Goal: Task Accomplishment & Management: Use online tool/utility

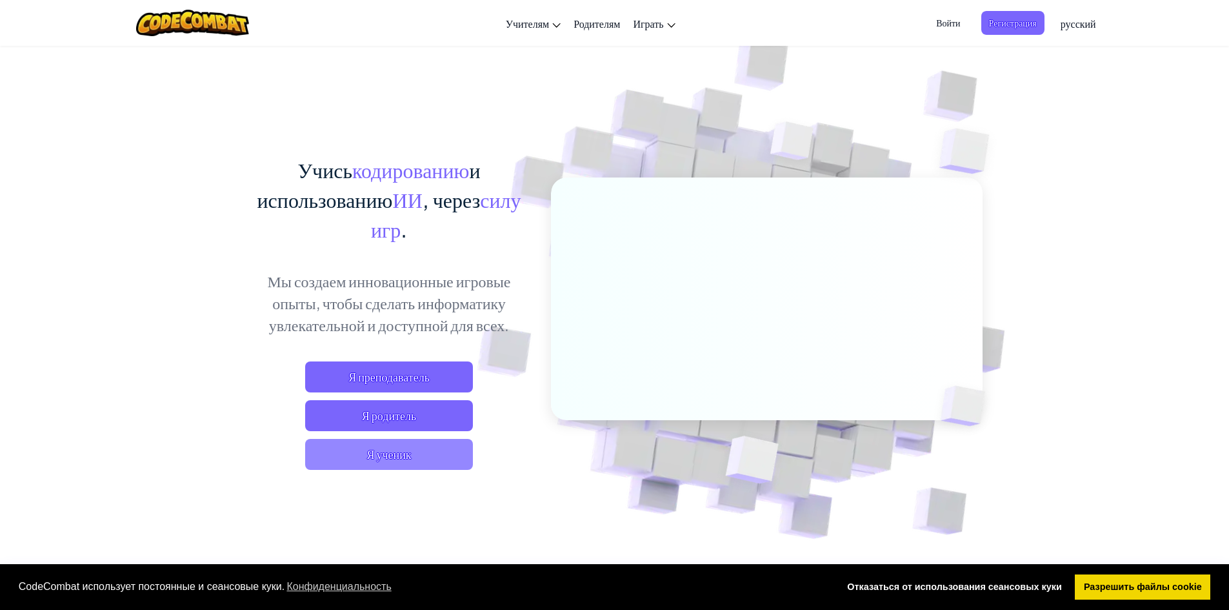
click at [409, 461] on span "Я ученик" at bounding box center [389, 454] width 168 height 31
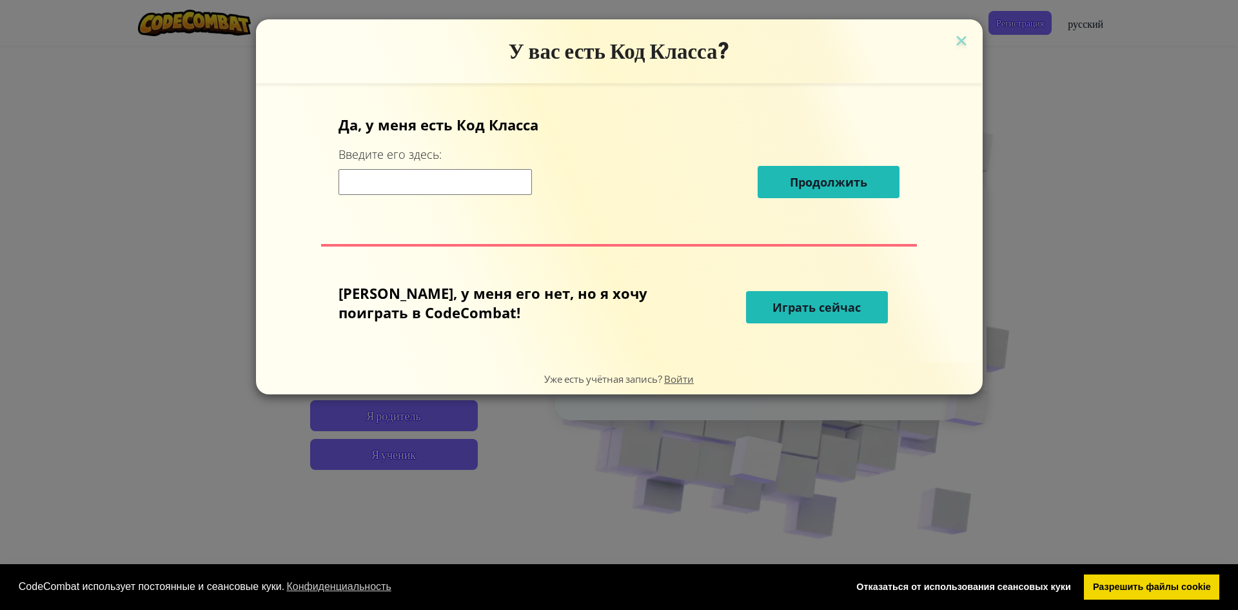
click at [773, 312] on span "Играть сейчас" at bounding box center [817, 306] width 88 height 15
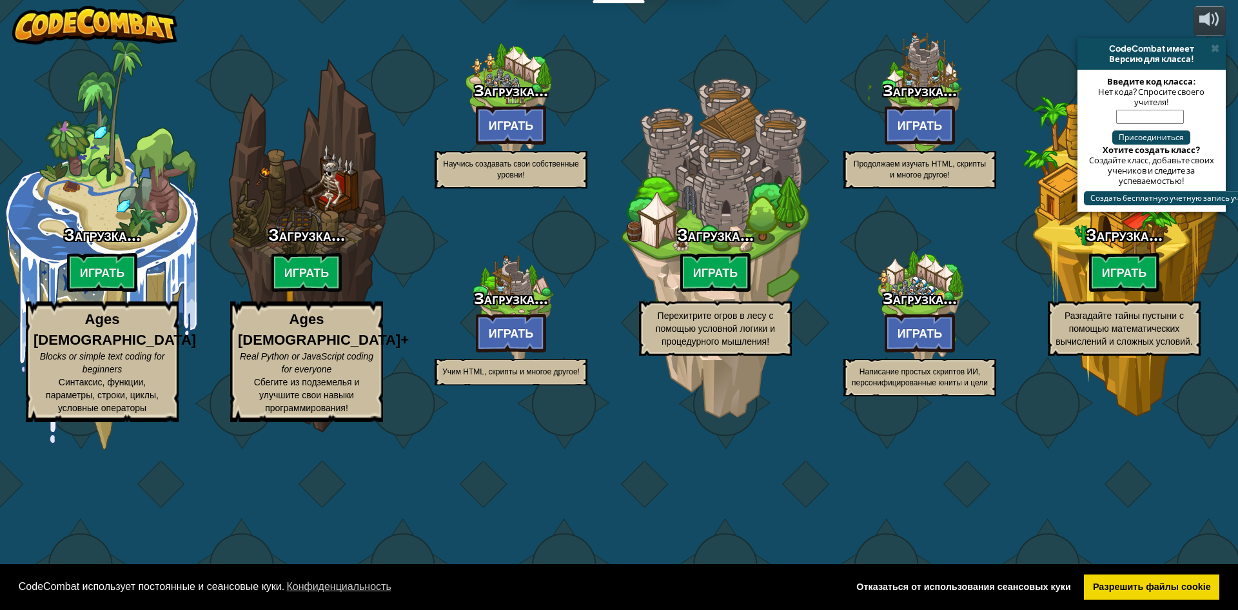
select select "ru"
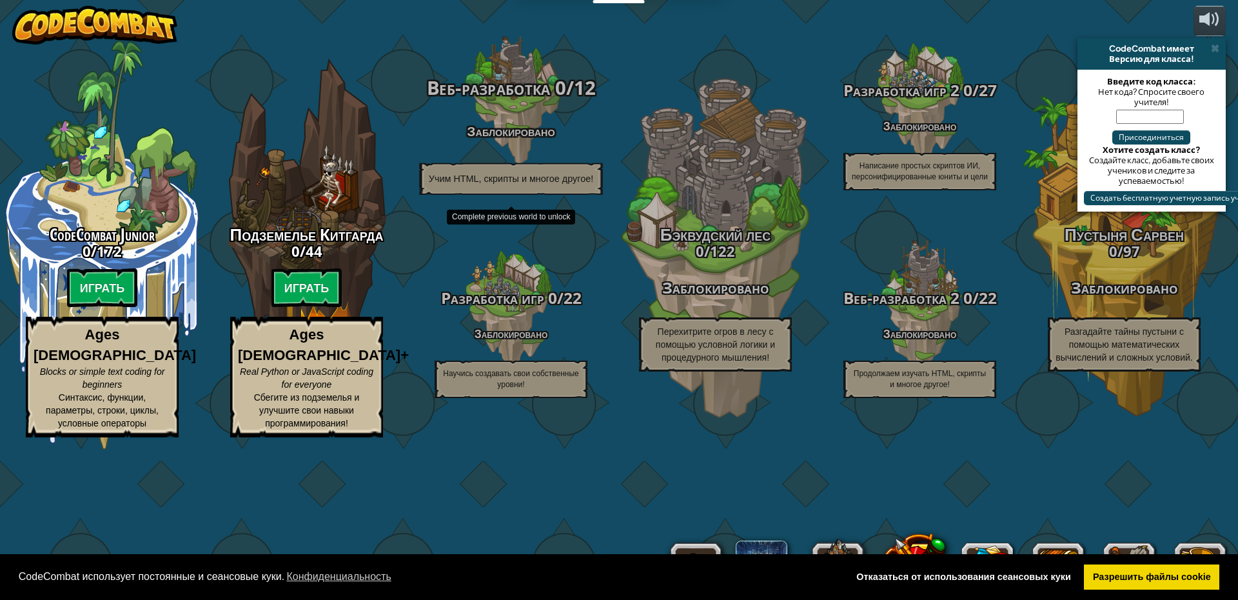
click at [510, 101] on span "Веб-разработка" at bounding box center [489, 88] width 124 height 26
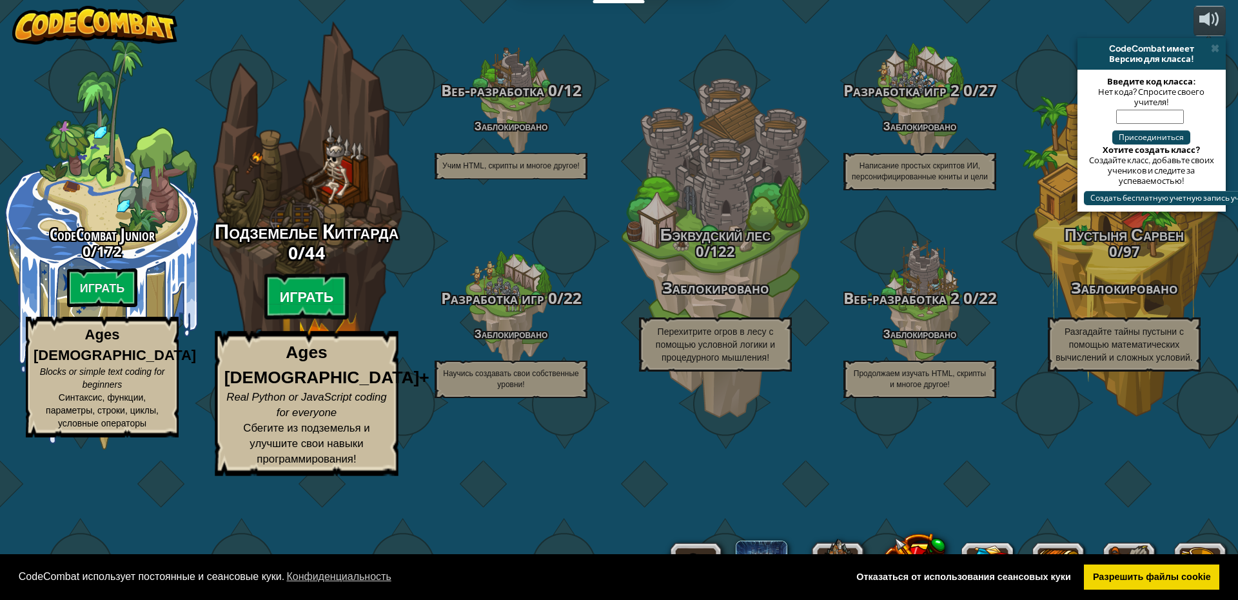
click at [319, 320] on btn "Играть" at bounding box center [306, 296] width 85 height 46
select select "ru"
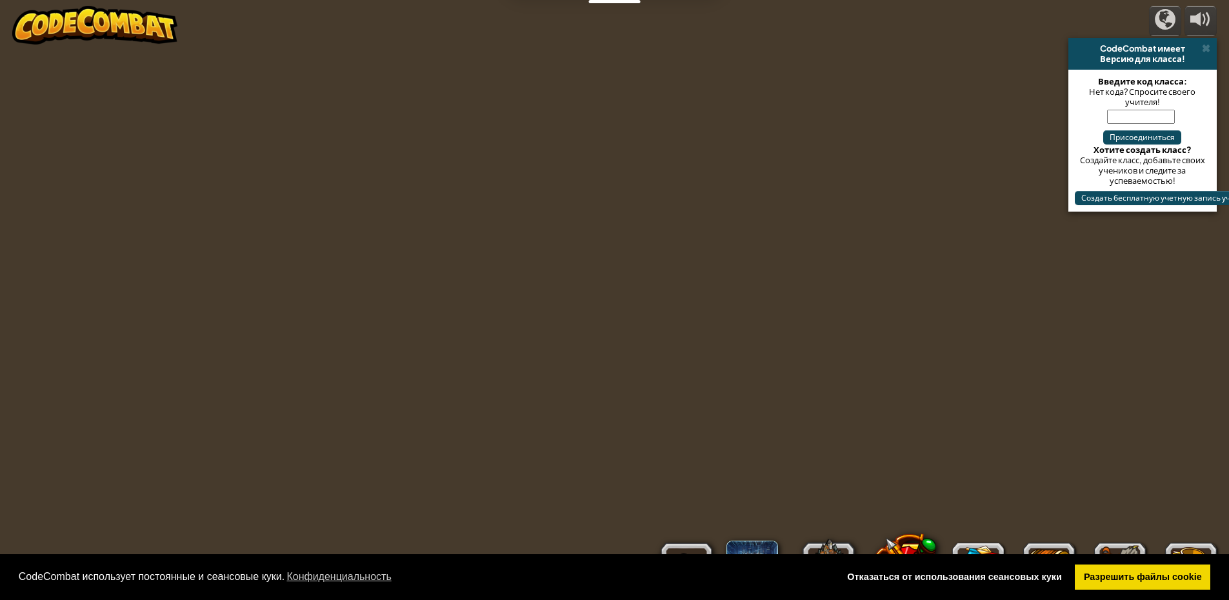
select select "ru"
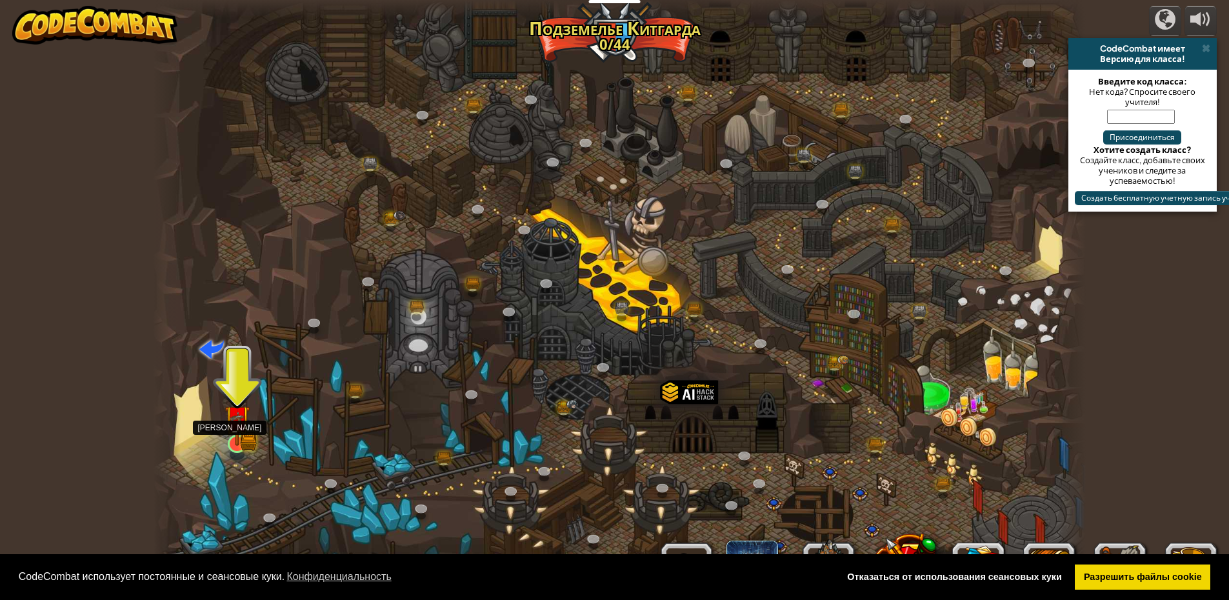
click at [243, 439] on img at bounding box center [236, 417] width 25 height 55
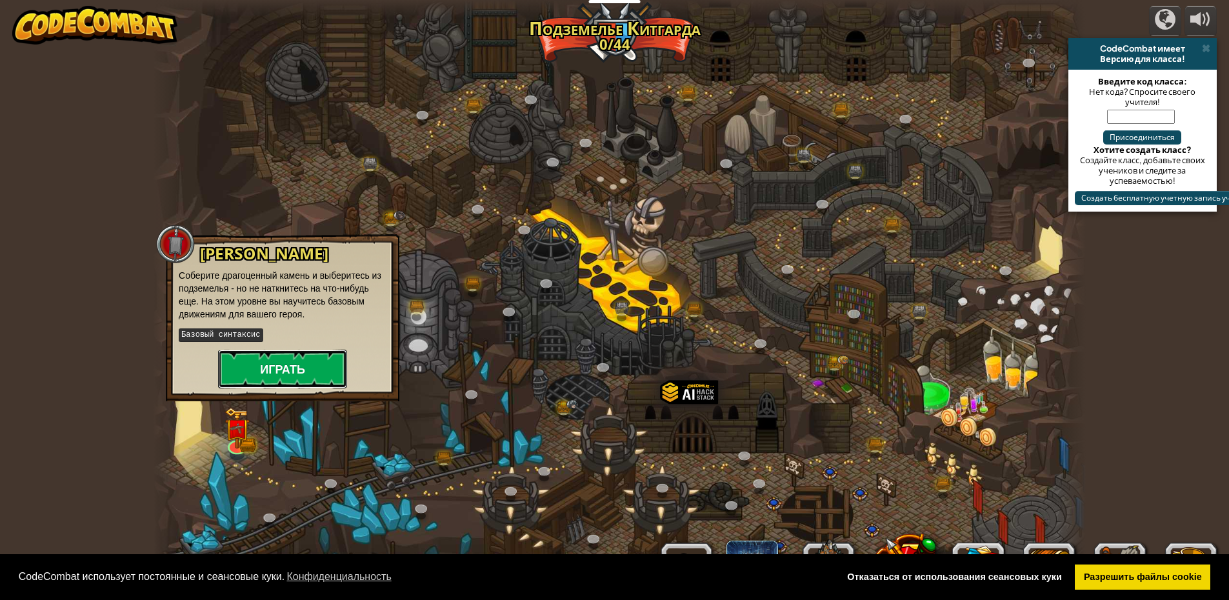
click at [303, 360] on button "Играть" at bounding box center [282, 369] width 129 height 39
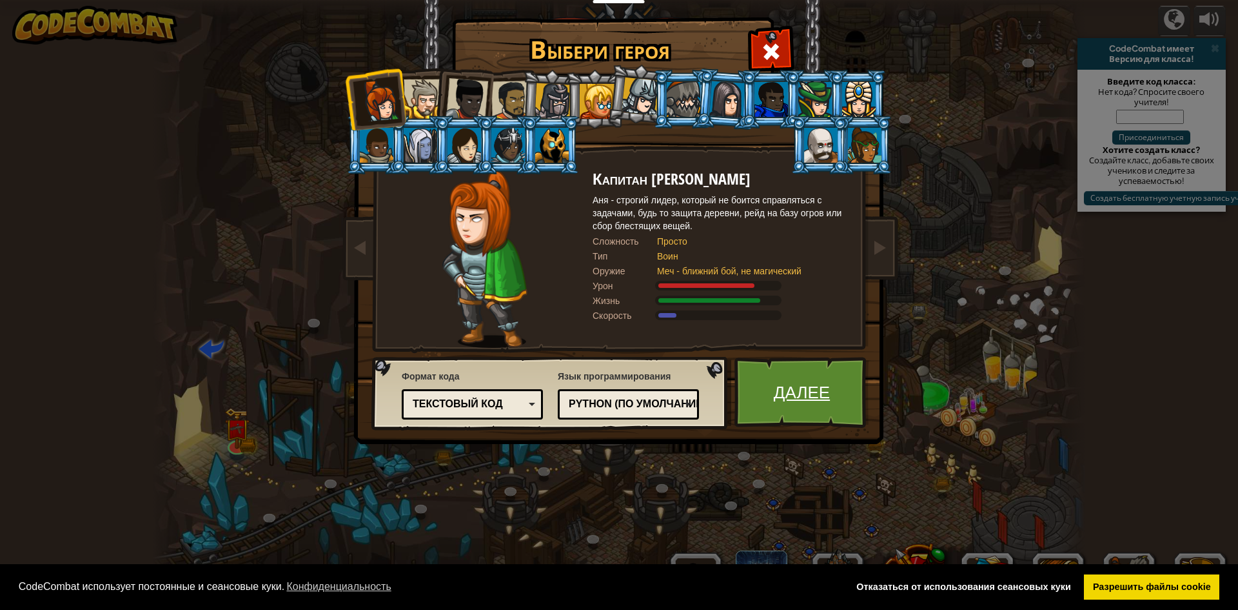
click at [797, 384] on link "Далее" at bounding box center [802, 392] width 135 height 71
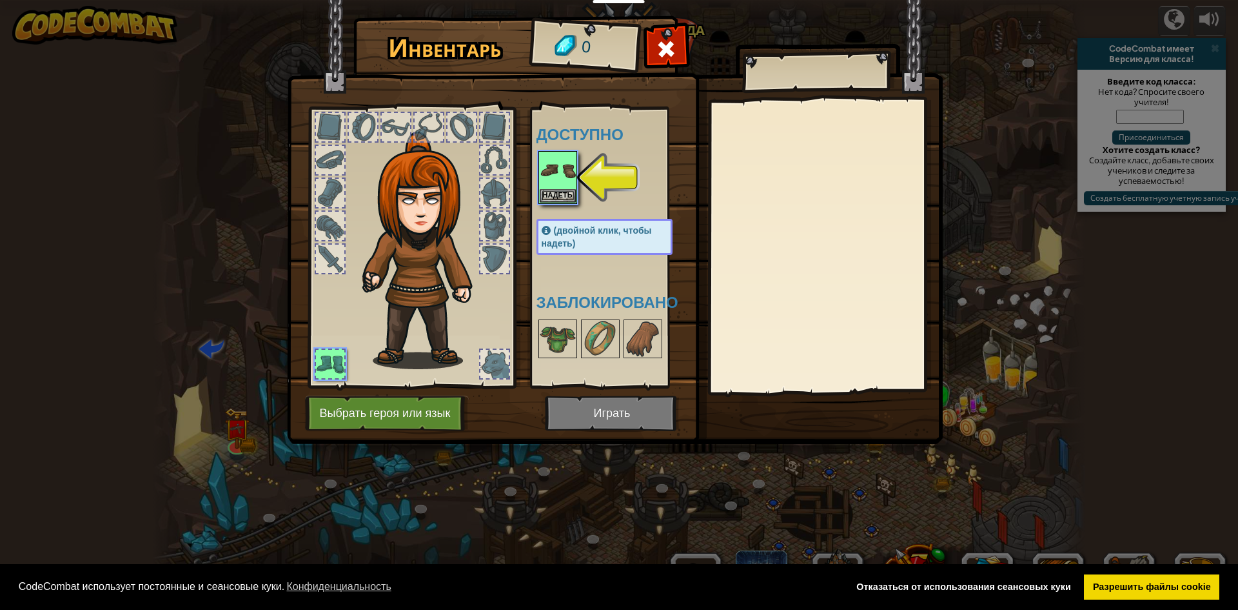
click at [596, 174] on div at bounding box center [618, 177] width 162 height 57
click at [567, 192] on button "Надеть" at bounding box center [558, 195] width 36 height 14
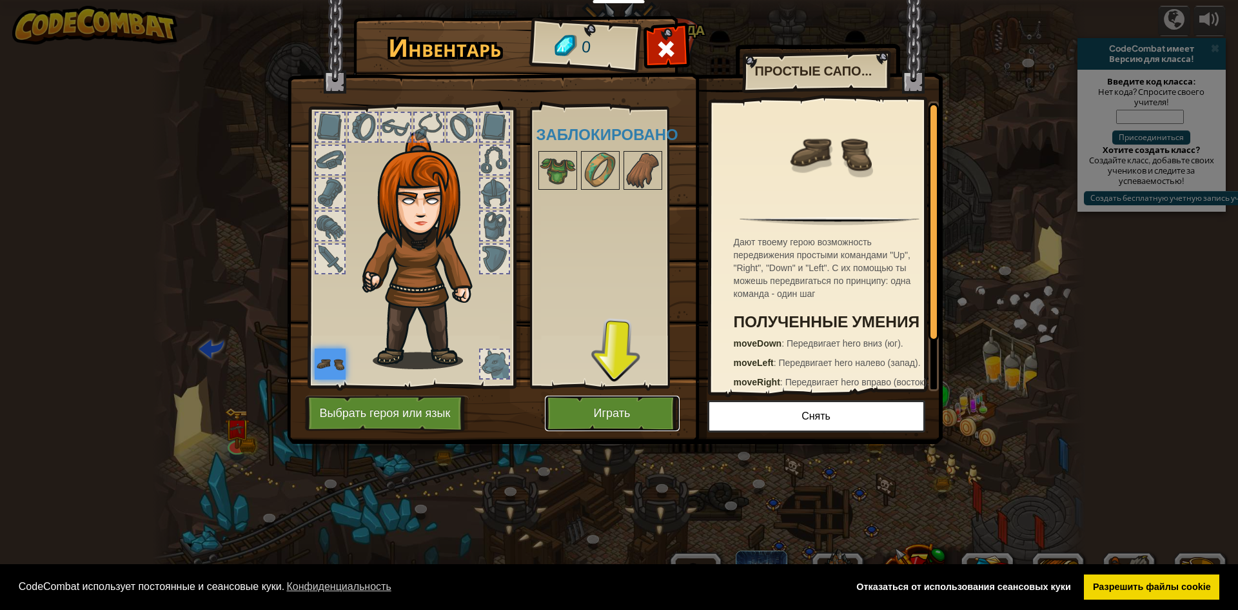
click at [606, 415] on button "Играть" at bounding box center [612, 412] width 135 height 35
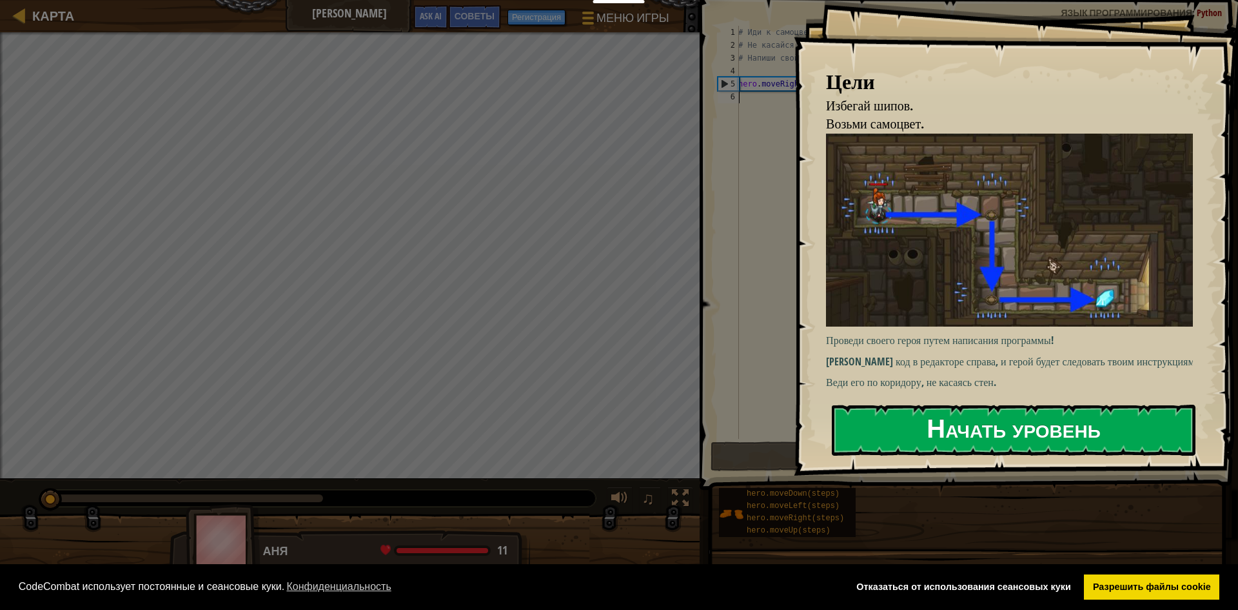
click at [949, 430] on button "Начать уровень" at bounding box center [1014, 429] width 364 height 51
